Goal: Information Seeking & Learning: Learn about a topic

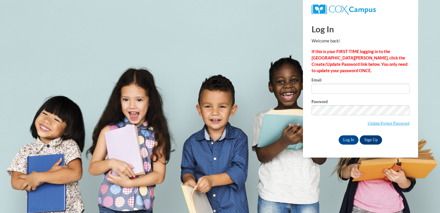
type input "amoore@centralgatech.edu"
click at [349, 139] on input "Log In" at bounding box center [349, 139] width 20 height 9
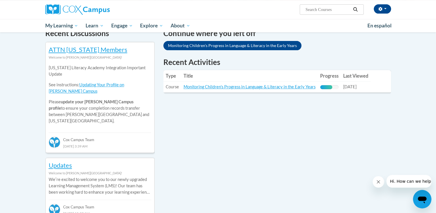
scroll to position [180, 0]
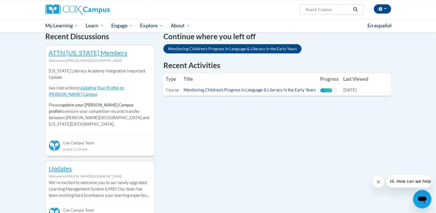
click at [210, 89] on link "Monitoring Children's Progress in Language & Literacy in the Early Years" at bounding box center [250, 89] width 132 height 5
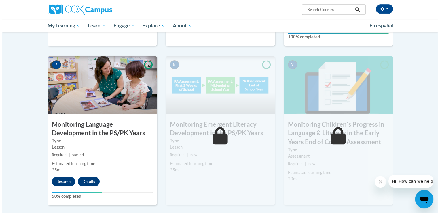
scroll to position [445, 0]
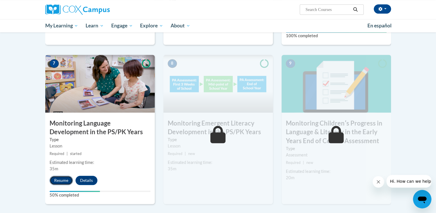
click at [62, 179] on button "Resume" at bounding box center [61, 179] width 23 height 9
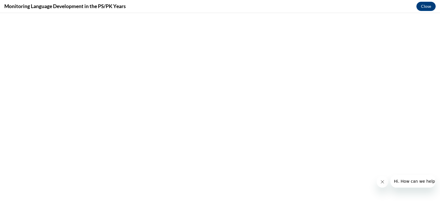
click at [380, 182] on icon "Close message from company" at bounding box center [382, 181] width 5 height 5
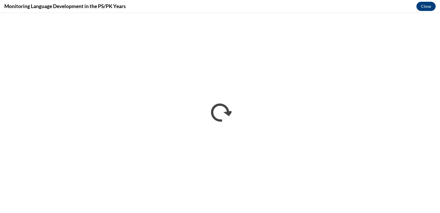
scroll to position [0, 0]
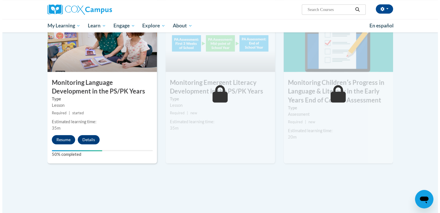
scroll to position [445, 0]
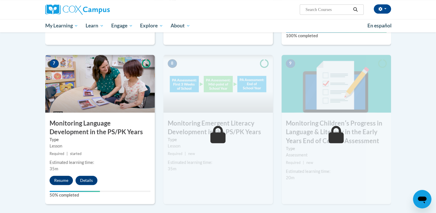
click at [57, 182] on button "Resume" at bounding box center [61, 179] width 23 height 9
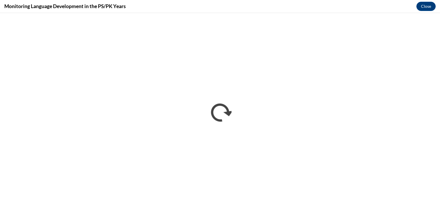
scroll to position [0, 0]
